Goal: Task Accomplishment & Management: Use online tool/utility

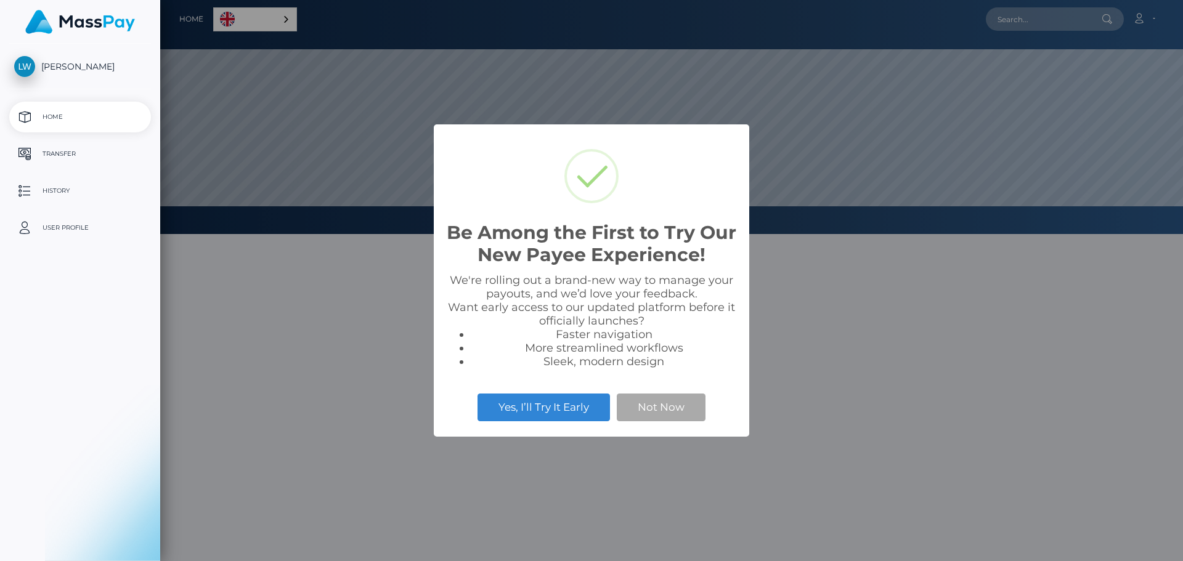
scroll to position [234, 1023]
select select
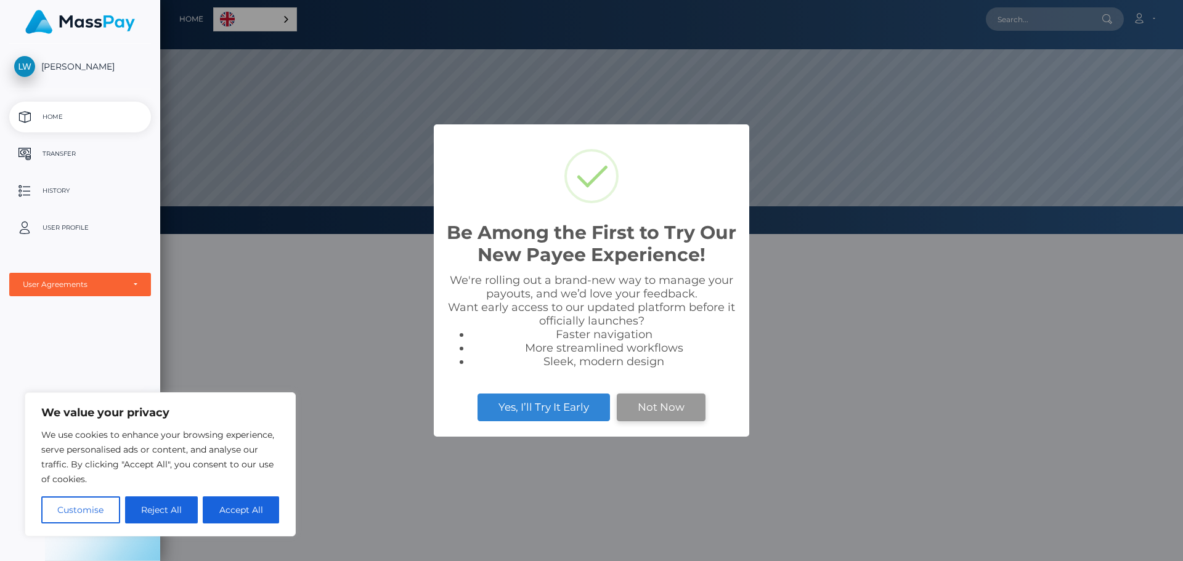
click at [648, 407] on button "Not Now" at bounding box center [661, 407] width 89 height 27
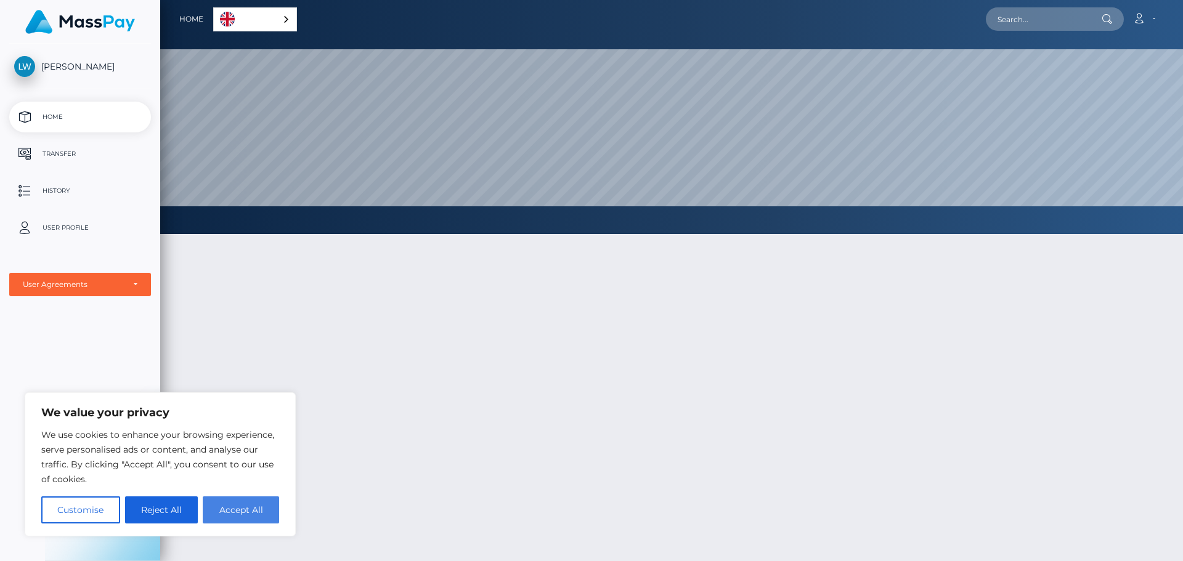
click at [260, 513] on button "Accept All" at bounding box center [241, 510] width 76 height 27
checkbox input "true"
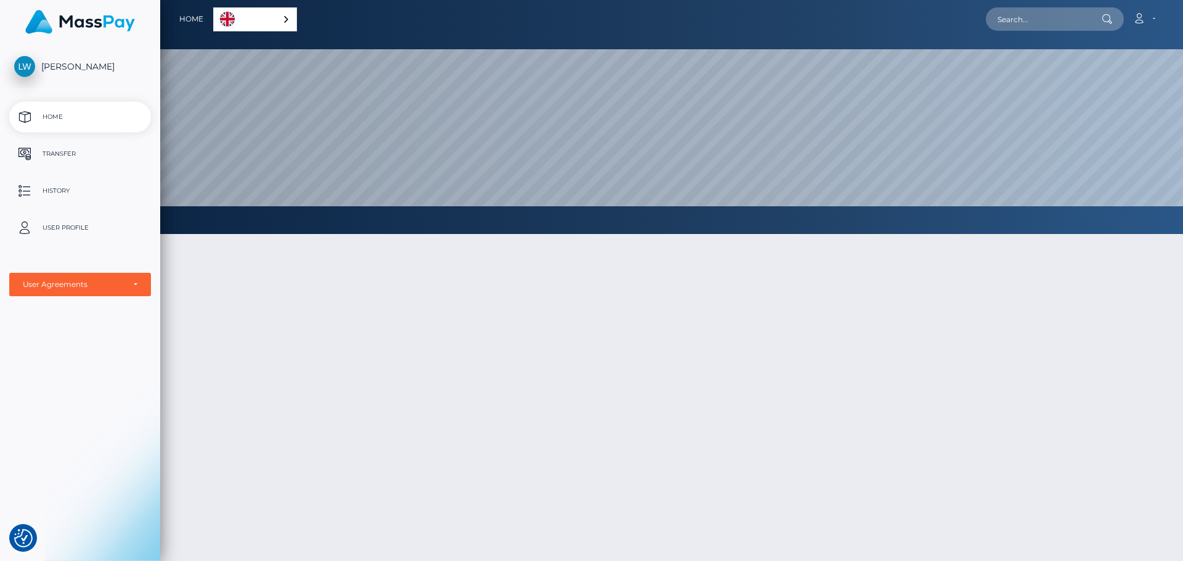
click at [258, 22] on link "English" at bounding box center [255, 19] width 83 height 23
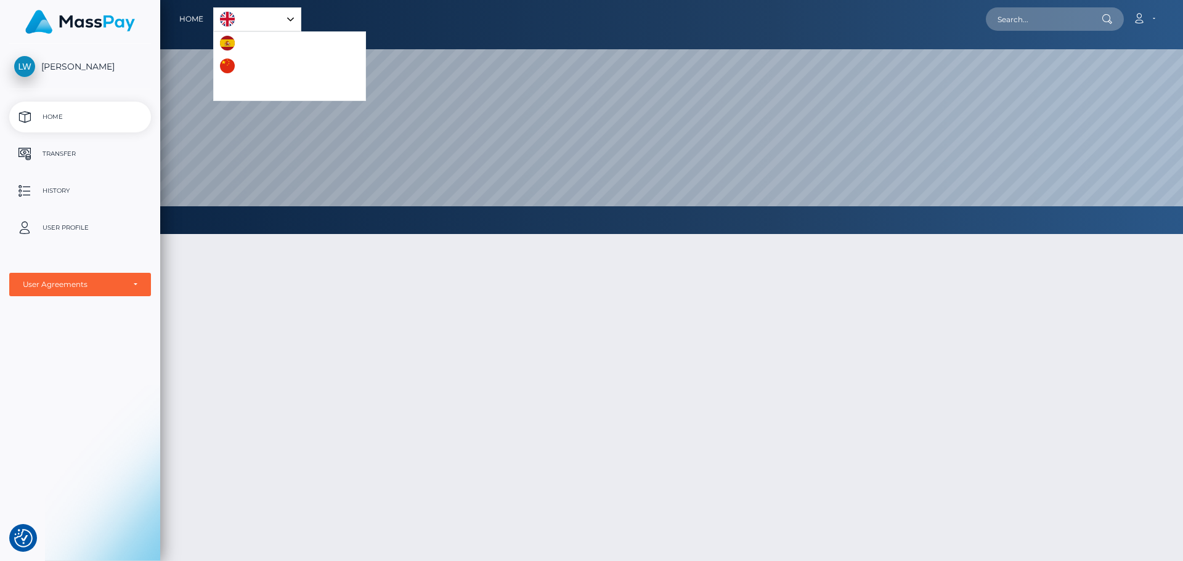
click at [191, 378] on div at bounding box center [671, 459] width 1023 height 486
click at [57, 147] on p "Transfer" at bounding box center [80, 154] width 132 height 18
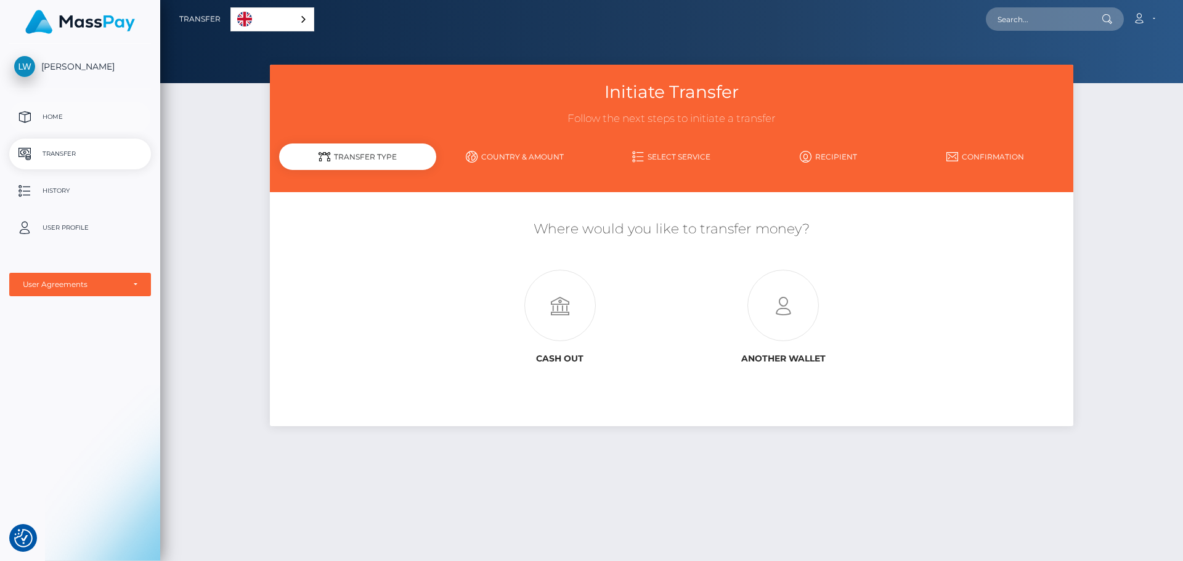
click at [63, 115] on p "Home" at bounding box center [80, 117] width 132 height 18
